Goal: Transaction & Acquisition: Purchase product/service

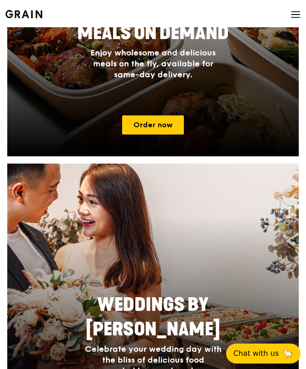
scroll to position [375, 0]
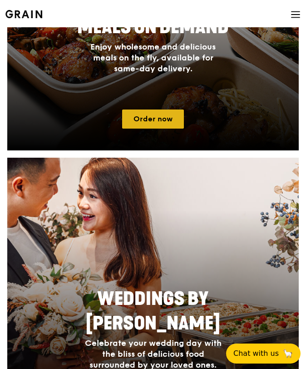
click at [157, 122] on link "Order now" at bounding box center [153, 118] width 62 height 19
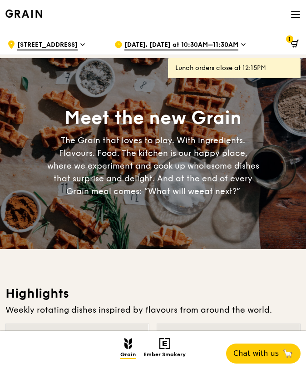
click at [67, 38] on div ".cls-1 { fill: none; stroke: #fff; stroke-linecap: round; stroke-linejoin: roun…" at bounding box center [53, 44] width 93 height 27
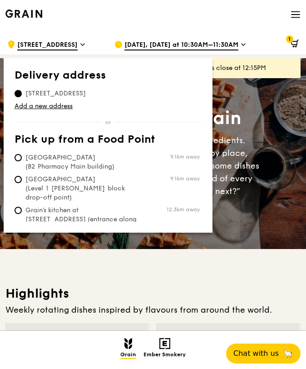
click at [195, 26] on div "Grain logo Meals On Demand Weddings Catering Why Grain Contact us Log in" at bounding box center [152, 15] width 295 height 31
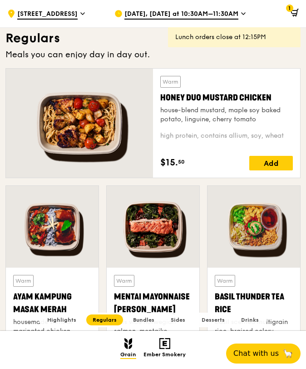
scroll to position [564, 0]
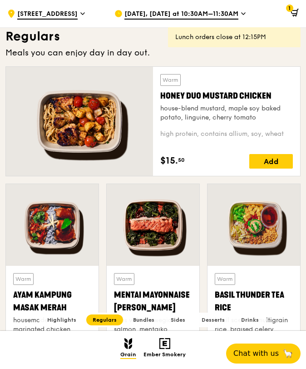
click at [192, 150] on div "Warm Honey Duo Mustard Chicken house-blend mustard, maple soy baked potato, lin…" at bounding box center [226, 121] width 133 height 94
click at [203, 112] on div "house-blend mustard, maple soy baked potato, linguine, cherry tomato" at bounding box center [226, 113] width 133 height 18
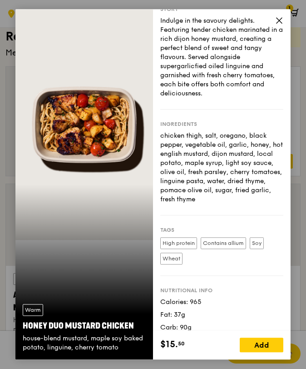
scroll to position [44, 0]
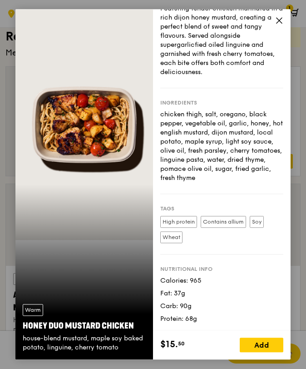
click at [282, 21] on icon at bounding box center [279, 20] width 8 height 8
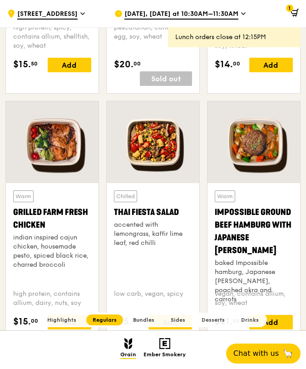
scroll to position [902, 0]
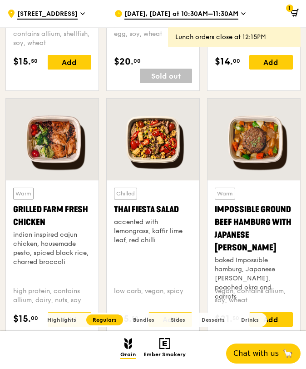
click at [155, 208] on div "Thai Fiesta Salad" at bounding box center [153, 209] width 78 height 13
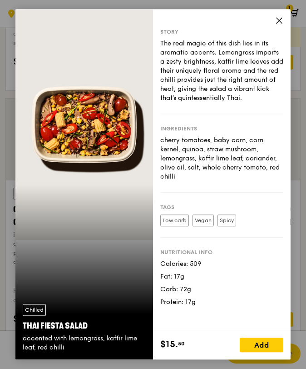
click at [274, 29] on div "Story" at bounding box center [221, 31] width 123 height 7
click at [279, 25] on span at bounding box center [279, 22] width 8 height 10
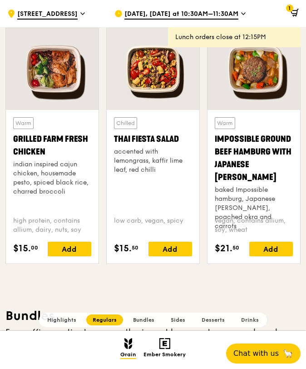
scroll to position [979, 0]
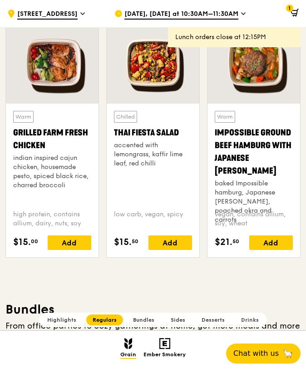
click at [217, 184] on div "baked Impossible hamburg, Japanese [PERSON_NAME], poached okra and carrots" at bounding box center [254, 201] width 78 height 45
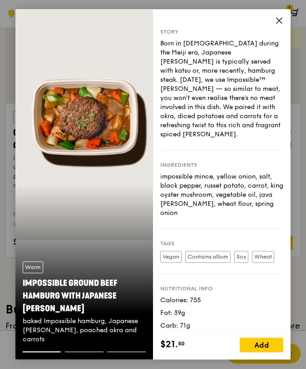
click at [281, 18] on icon at bounding box center [278, 20] width 5 height 5
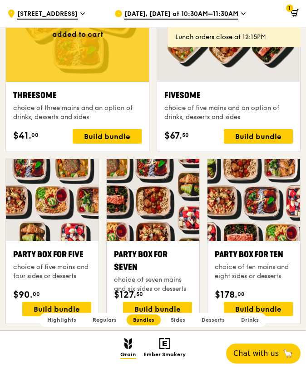
scroll to position [1555, 0]
